Goal: Find specific page/section: Find specific page/section

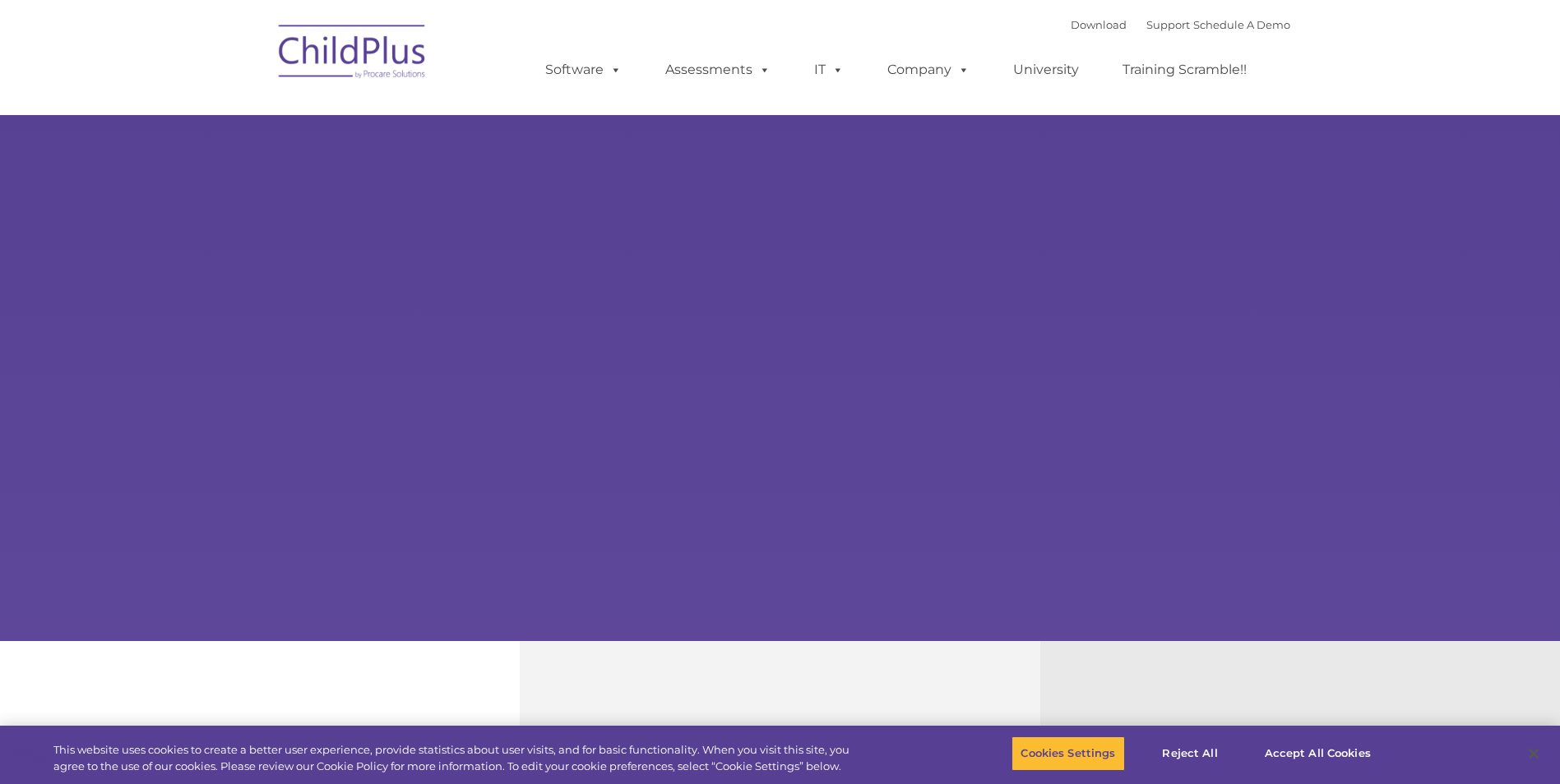
select select "MEDIUM"
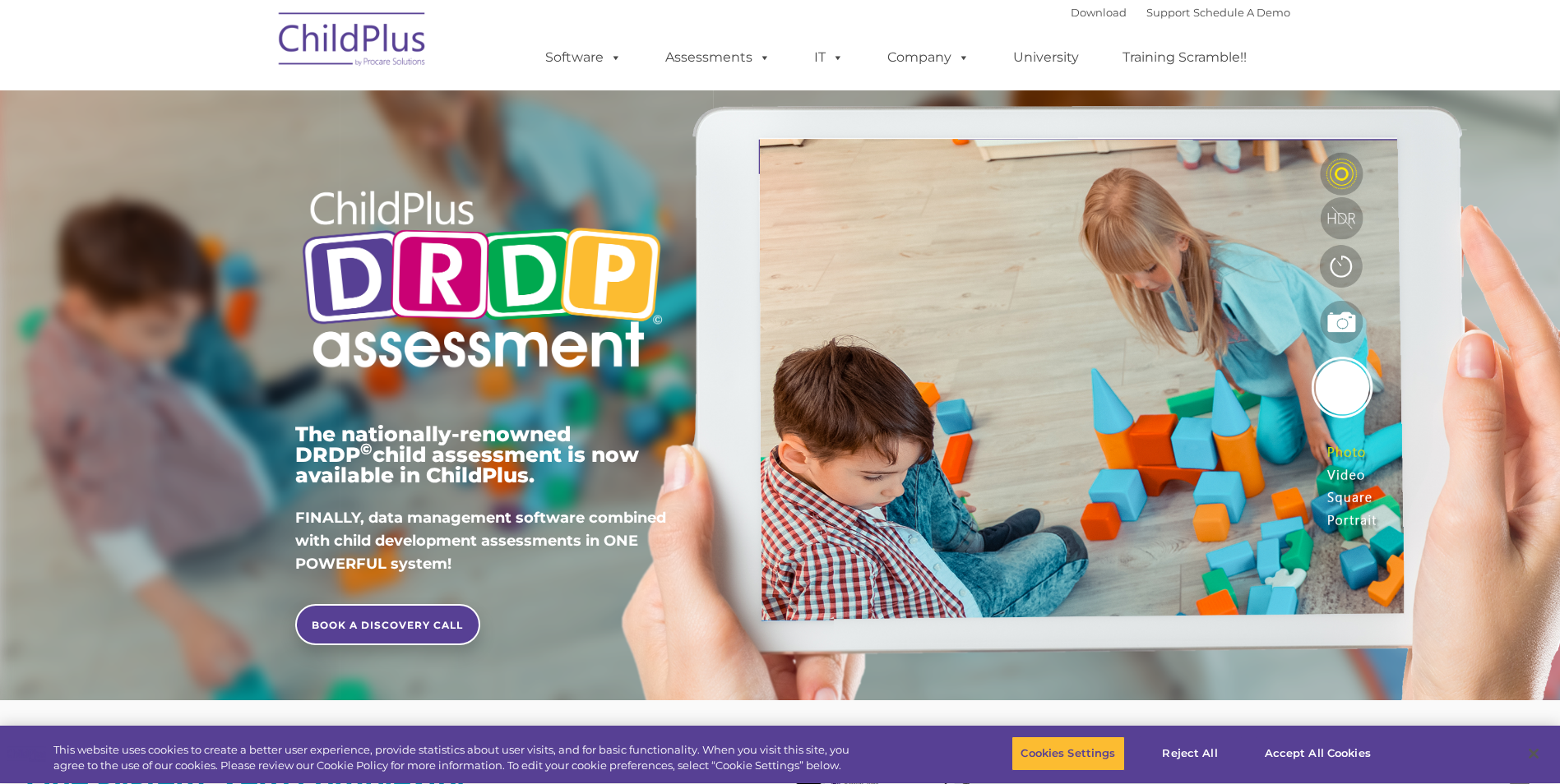
type input ""
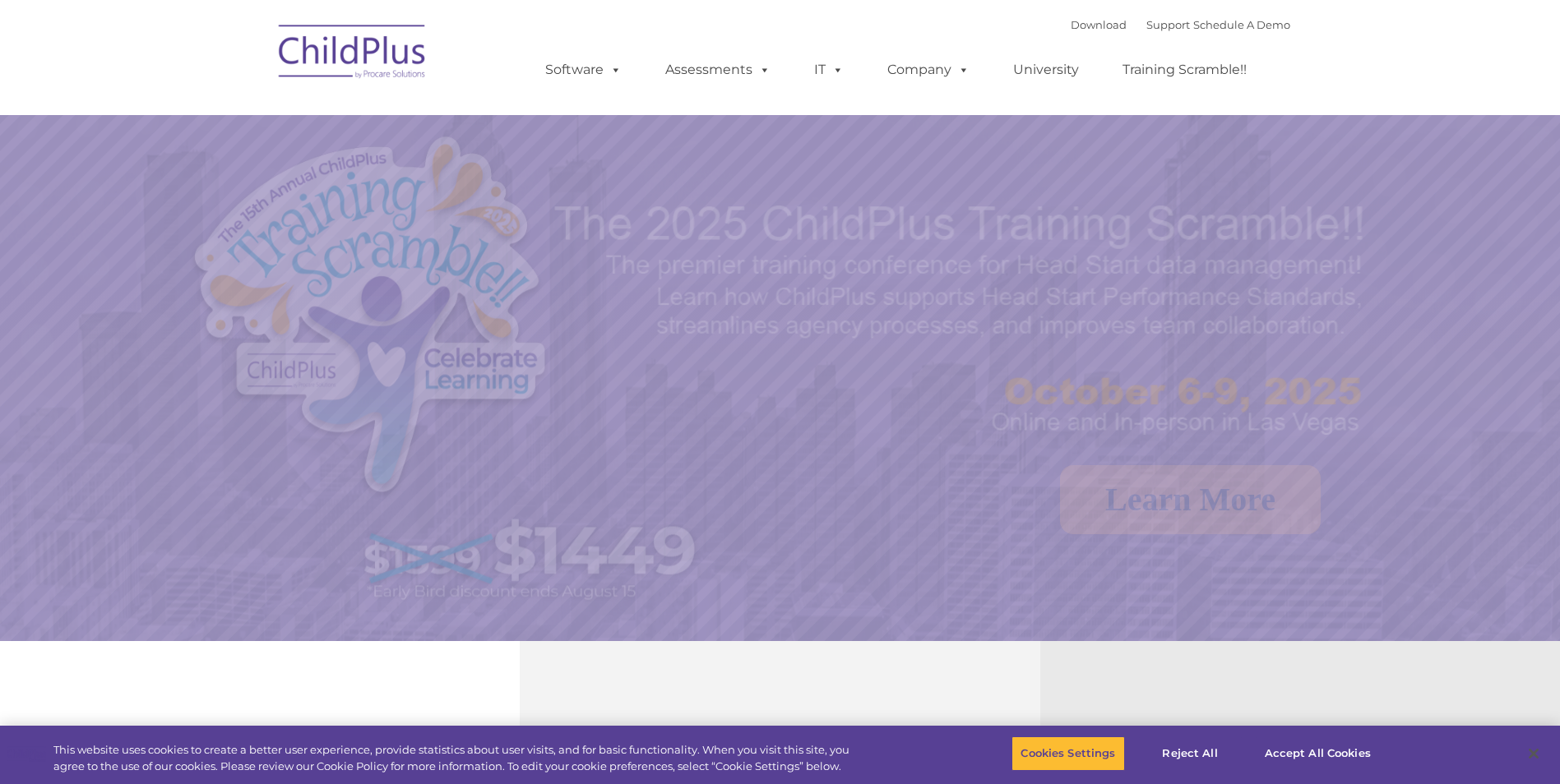
select select "MEDIUM"
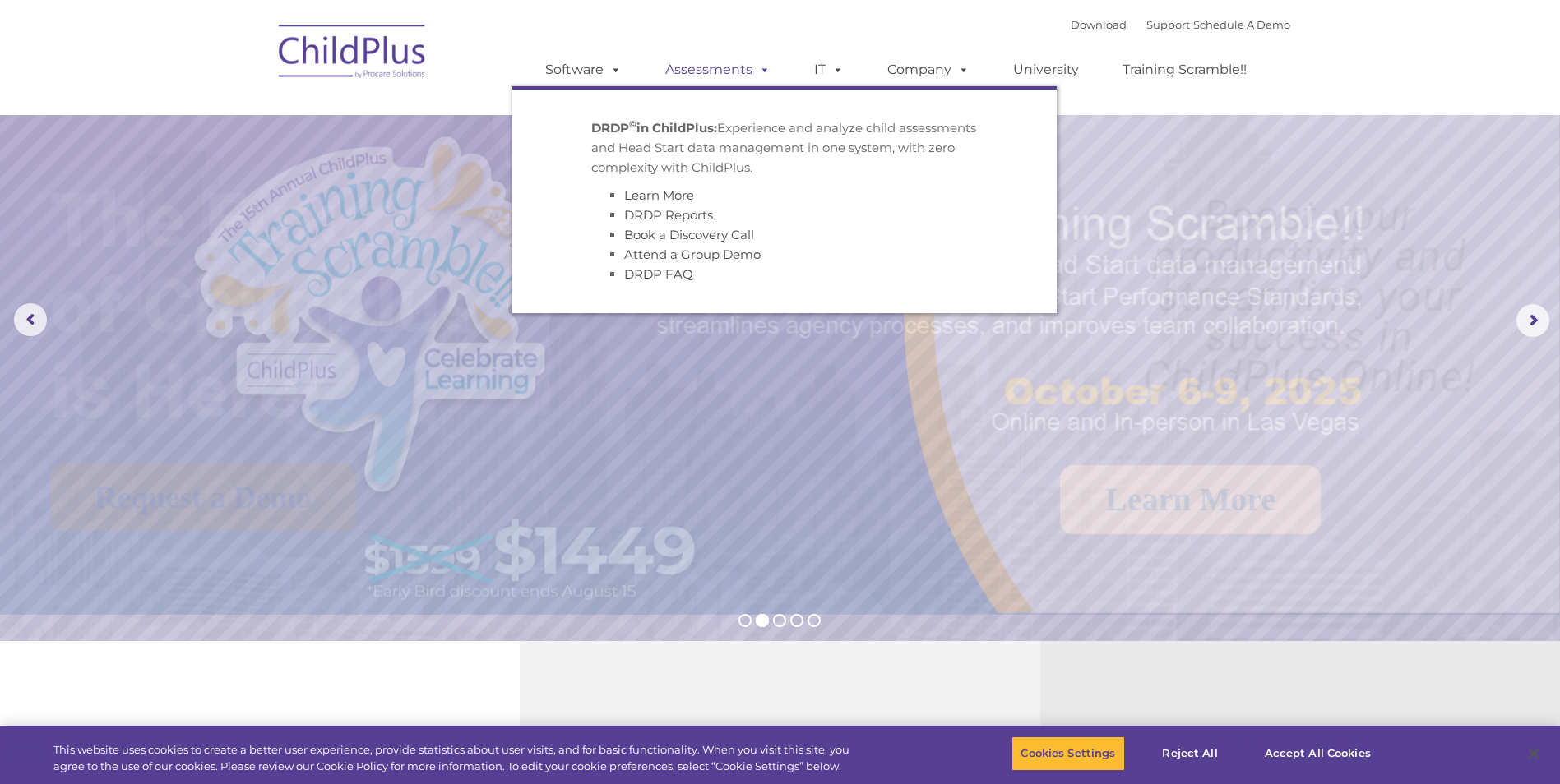
click at [725, 72] on link "Assessments" at bounding box center [718, 70] width 138 height 33
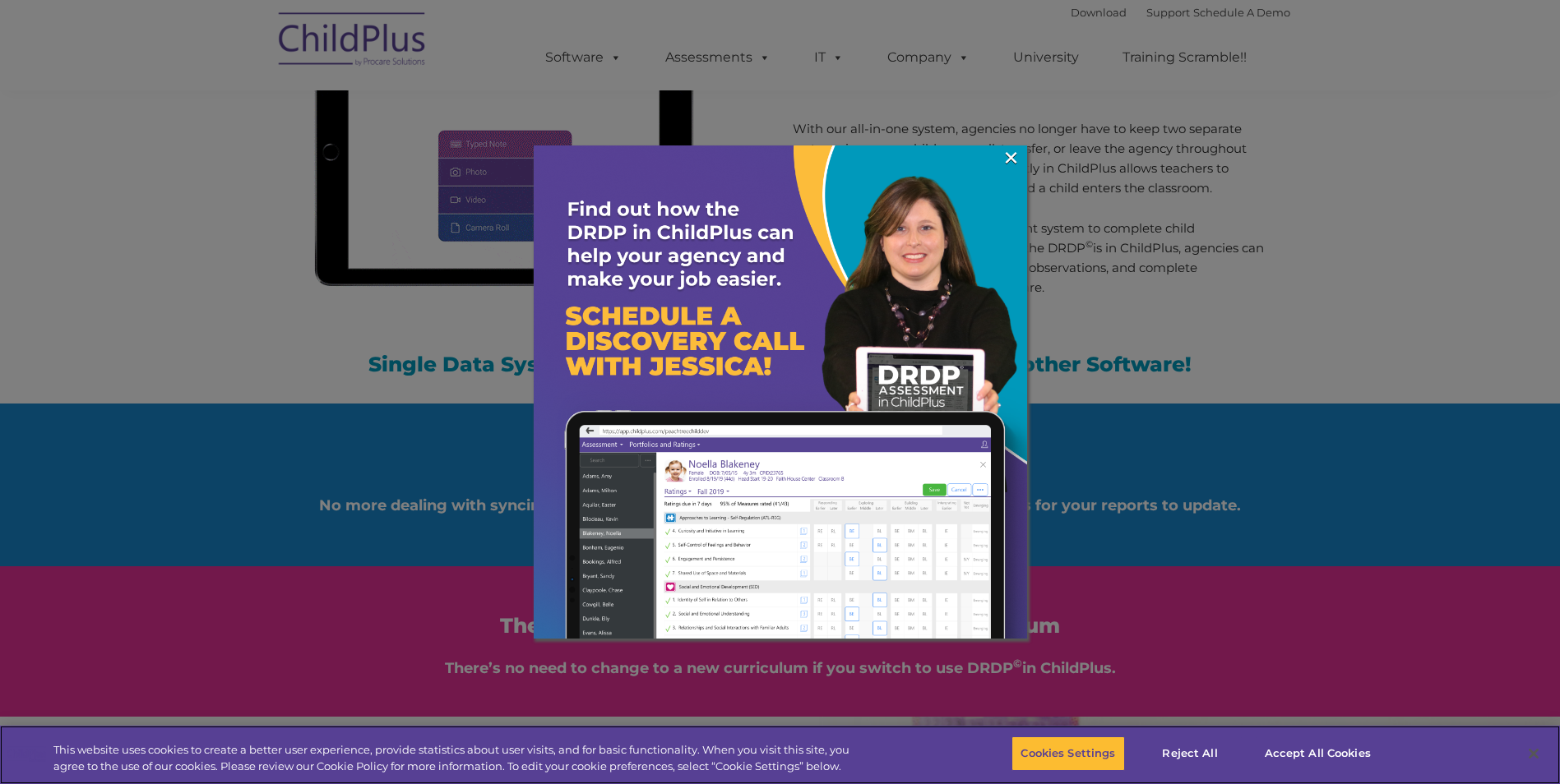
scroll to position [1625, 0]
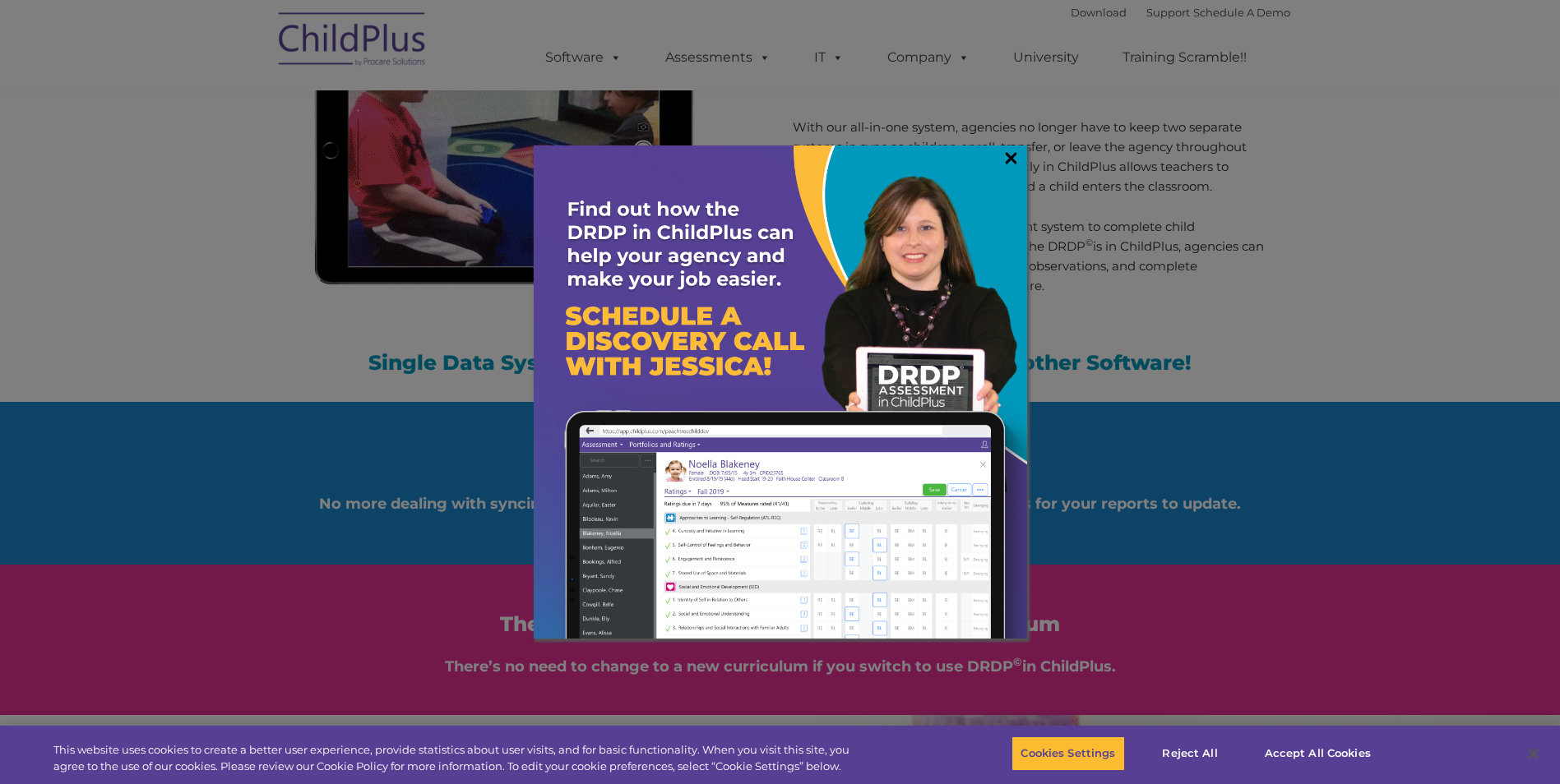
click at [1011, 154] on link "×" at bounding box center [1011, 157] width 19 height 17
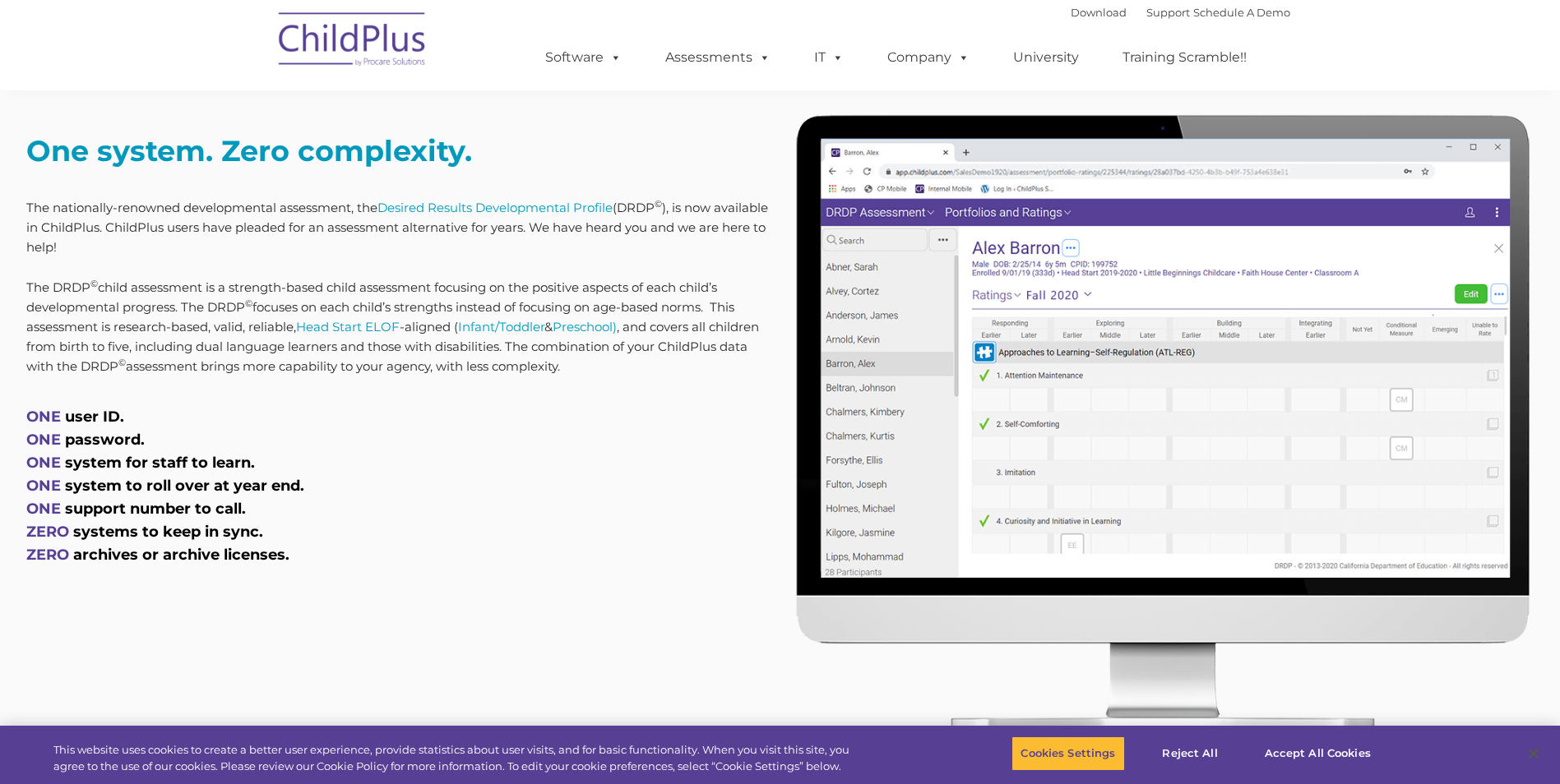
scroll to position [0, 0]
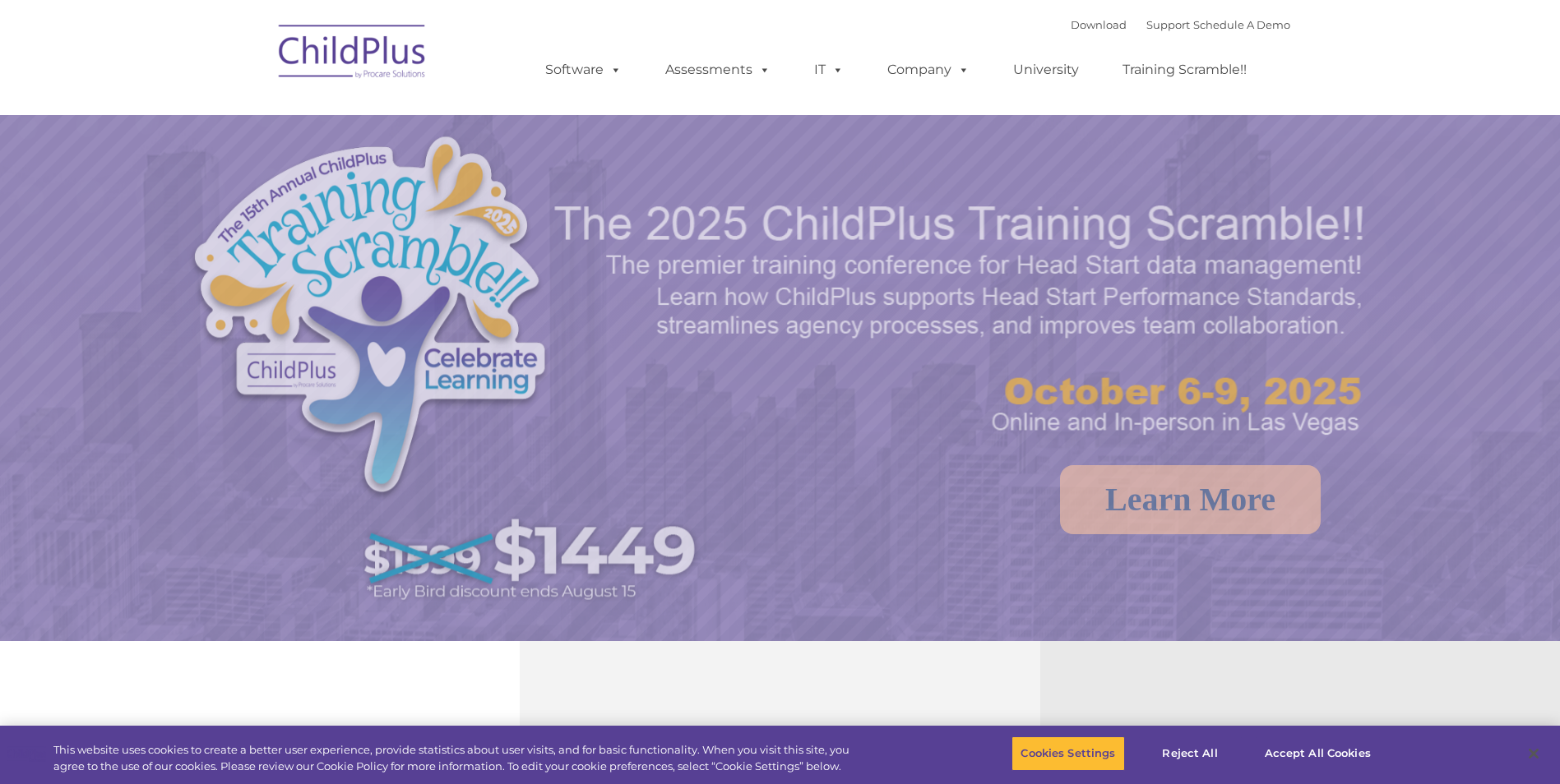
select select "MEDIUM"
